Goal: Transaction & Acquisition: Download file/media

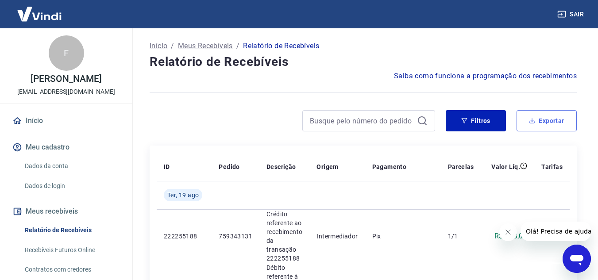
click at [551, 123] on button "Exportar" at bounding box center [546, 120] width 60 height 21
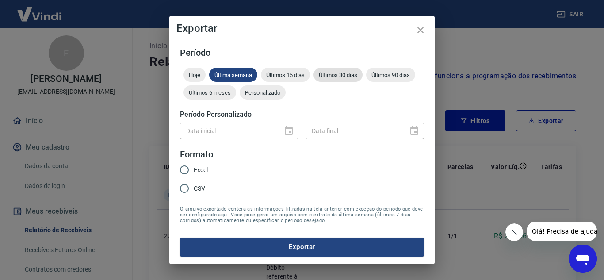
click at [357, 74] on span "Últimos 30 dias" at bounding box center [338, 75] width 49 height 7
click at [203, 164] on label "Excel" at bounding box center [191, 170] width 33 height 19
click at [194, 164] on input "Excel" at bounding box center [184, 170] width 19 height 19
radio input "true"
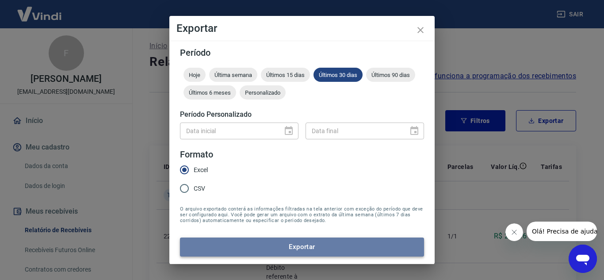
click at [330, 248] on button "Exportar" at bounding box center [302, 247] width 244 height 19
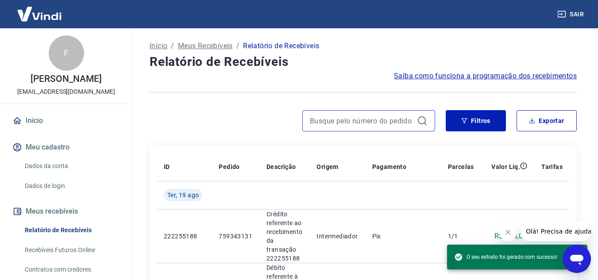
click at [352, 119] on input at bounding box center [362, 120] width 104 height 13
paste input "6762726"
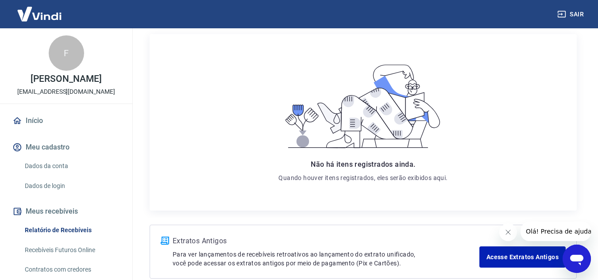
scroll to position [27, 0]
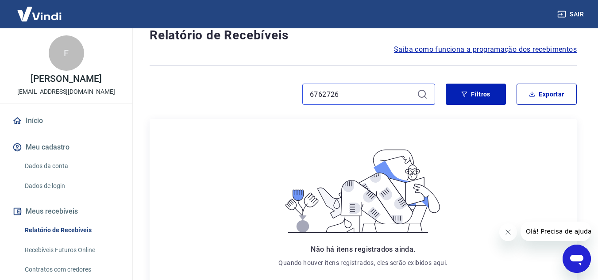
type input "6762726"
